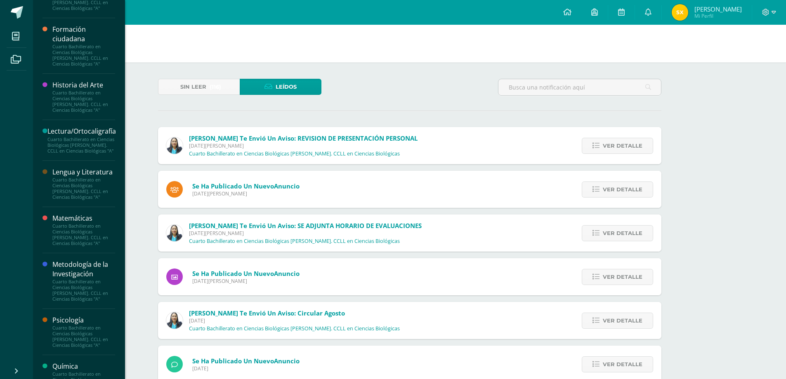
scroll to position [371, 0]
click at [83, 188] on div "Cuarto Bachillerato en Ciencias Biológicas [PERSON_NAME]. CCLL en Ciencias Biol…" at bounding box center [83, 188] width 63 height 23
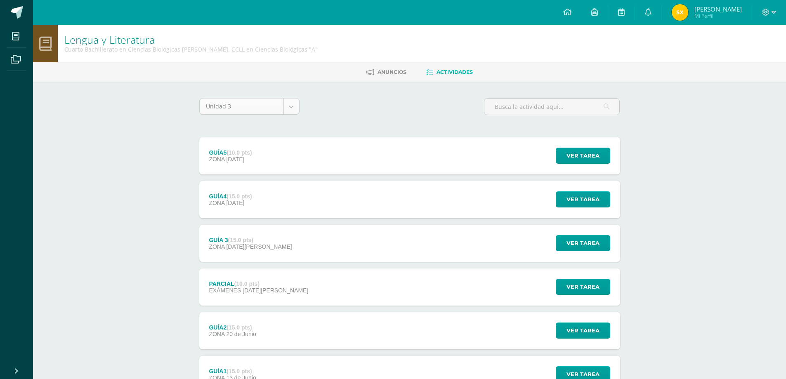
click at [287, 113] on body "Mis cursos Archivos Cerrar panel Anatomía y Fisiología Cuarto Bachillerato en C…" at bounding box center [393, 224] width 786 height 448
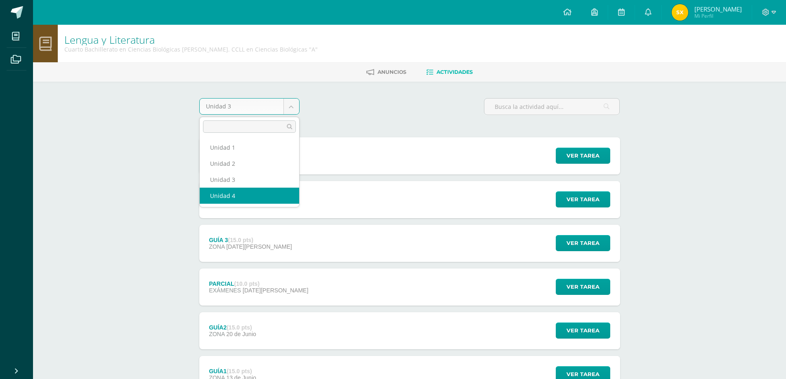
select select "Unidad 4"
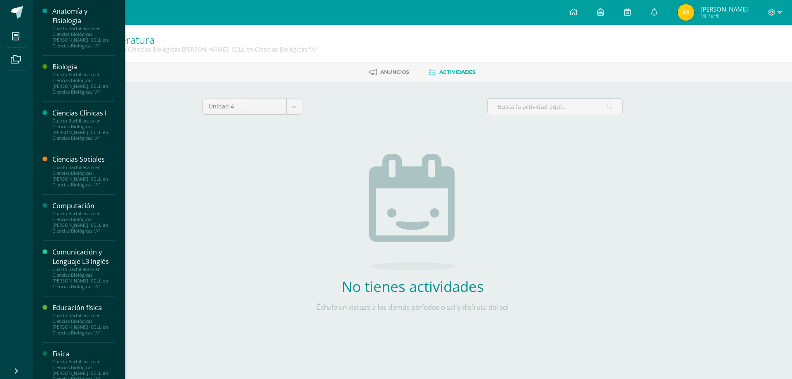
click at [59, 71] on div "Biología" at bounding box center [83, 66] width 63 height 9
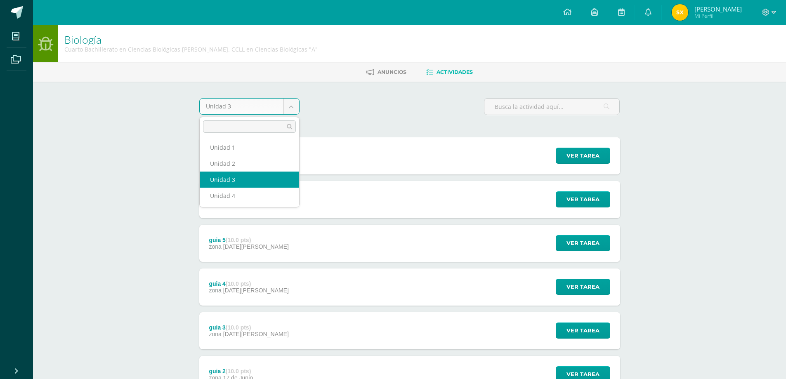
click at [294, 108] on body "Mis cursos Archivos Cerrar panel Anatomía y Fisiología Cuarto Bachillerato en C…" at bounding box center [393, 246] width 786 height 492
select select "Unidad 4"
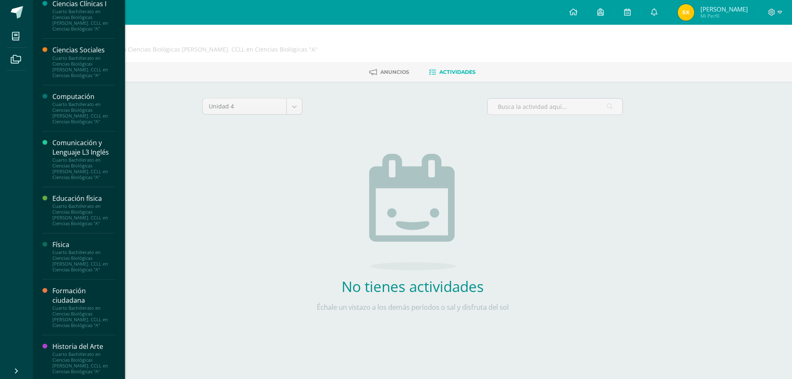
scroll to position [124, 0]
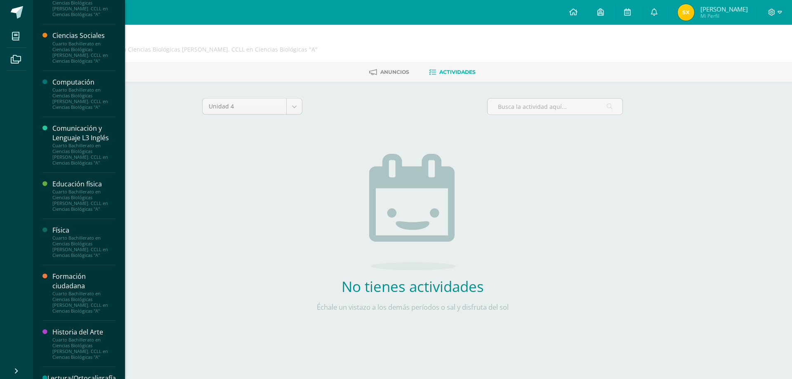
click at [62, 133] on div "Comunicación y Lenguaje L3 Inglés" at bounding box center [83, 133] width 63 height 19
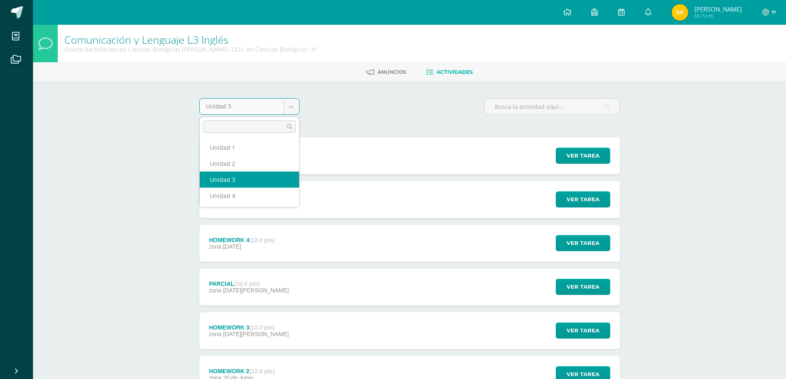
click at [286, 106] on body "Mis cursos Archivos Cerrar panel Anatomía y Fisiología Cuarto Bachillerato en C…" at bounding box center [393, 246] width 786 height 492
select select "Unidad 4"
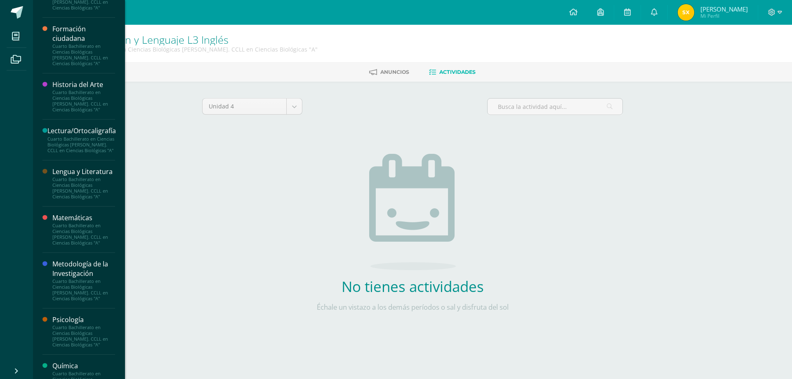
scroll to position [449, 0]
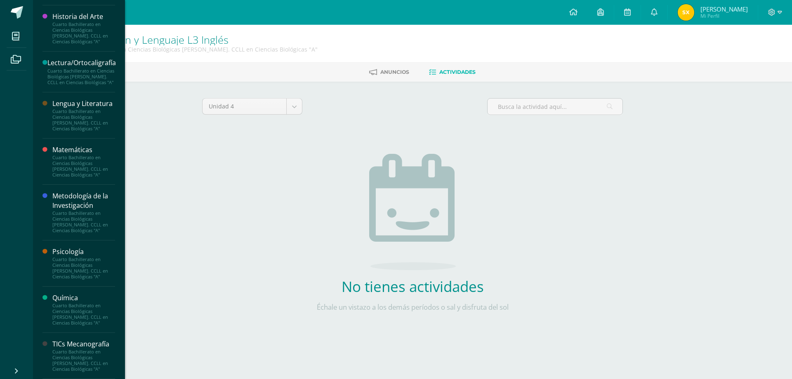
click at [96, 352] on div "Cuarto Bachillerato en Ciencias Biológicas [PERSON_NAME]. CCLL en Ciencias Biol…" at bounding box center [83, 360] width 63 height 23
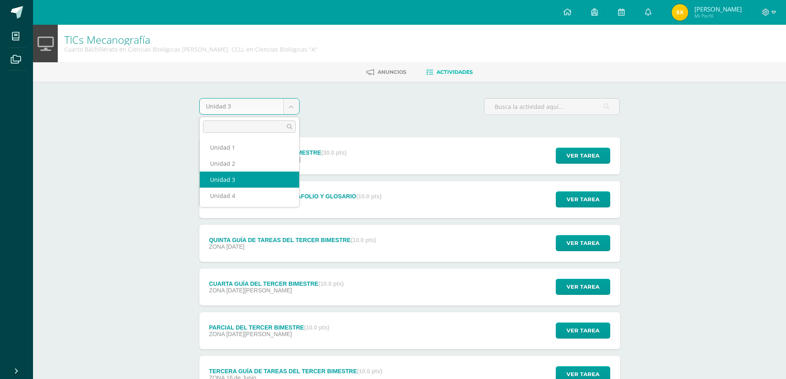
click at [292, 112] on body "Mis cursos Archivos Cerrar panel Anatomía y Fisiología Cuarto Bachillerato en C…" at bounding box center [393, 268] width 786 height 536
select select "Unidad 4"
